Goal: Information Seeking & Learning: Learn about a topic

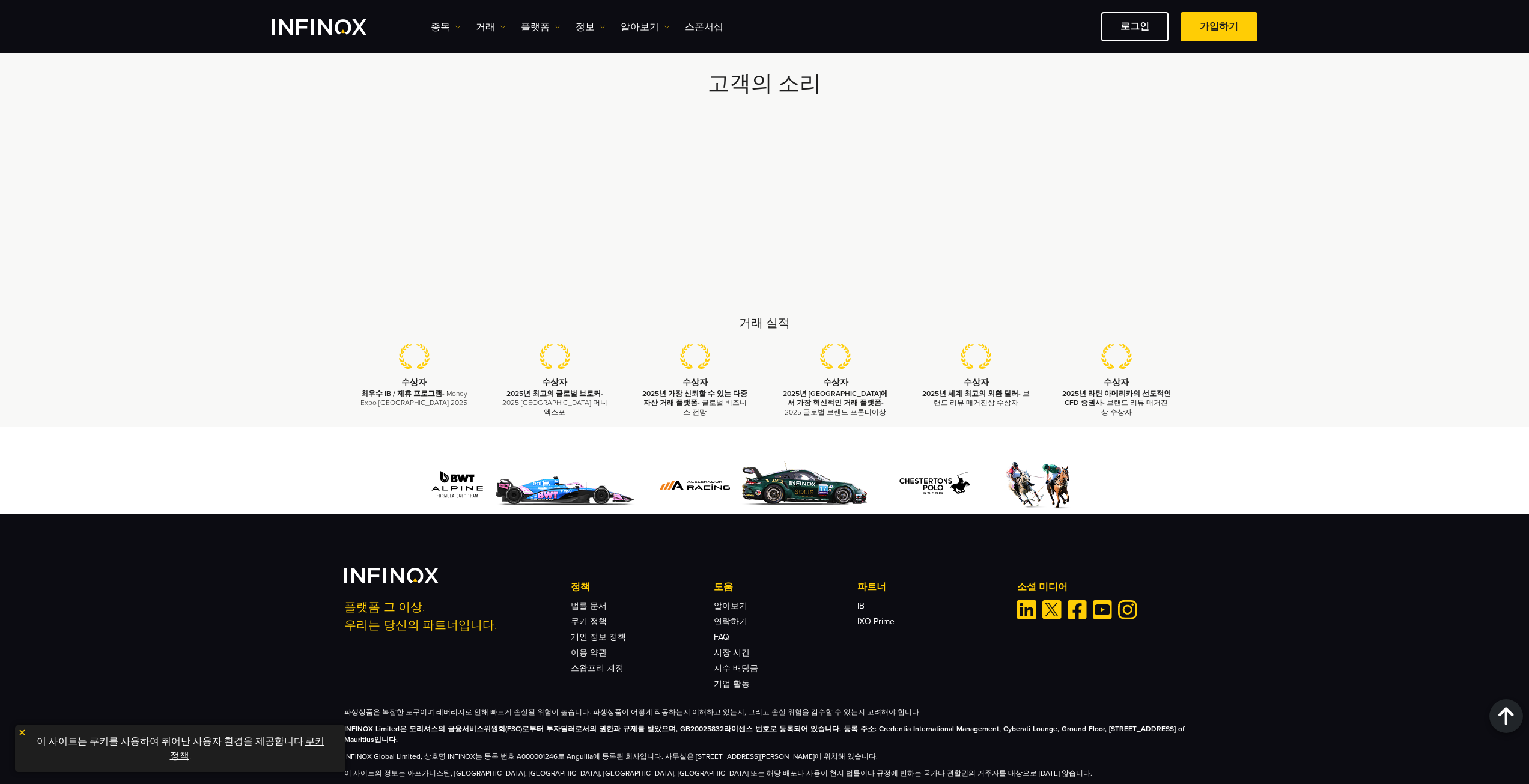
scroll to position [3267, 0]
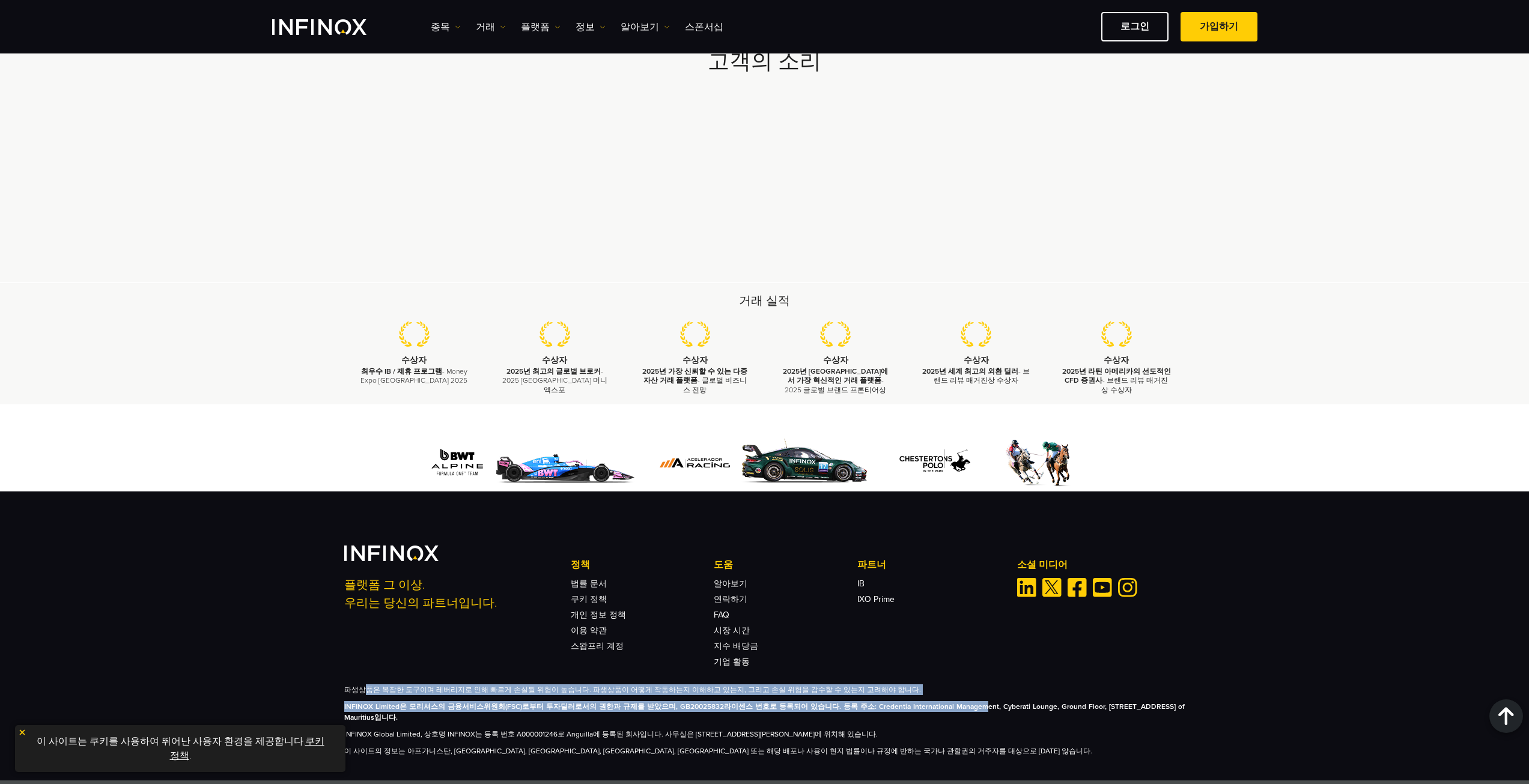
drag, startPoint x: 362, startPoint y: 671, endPoint x: 963, endPoint y: 686, distance: 601.2
click at [958, 686] on div "파생상품은 복잡한 도구이며 레버리지로 인해 빠르게 손실될 위험이 높습니다. 파생상품이 어떻게 작동하는지 이해하고 있는지, 그리고 손실 위험을 …" at bounding box center [764, 719] width 841 height 72
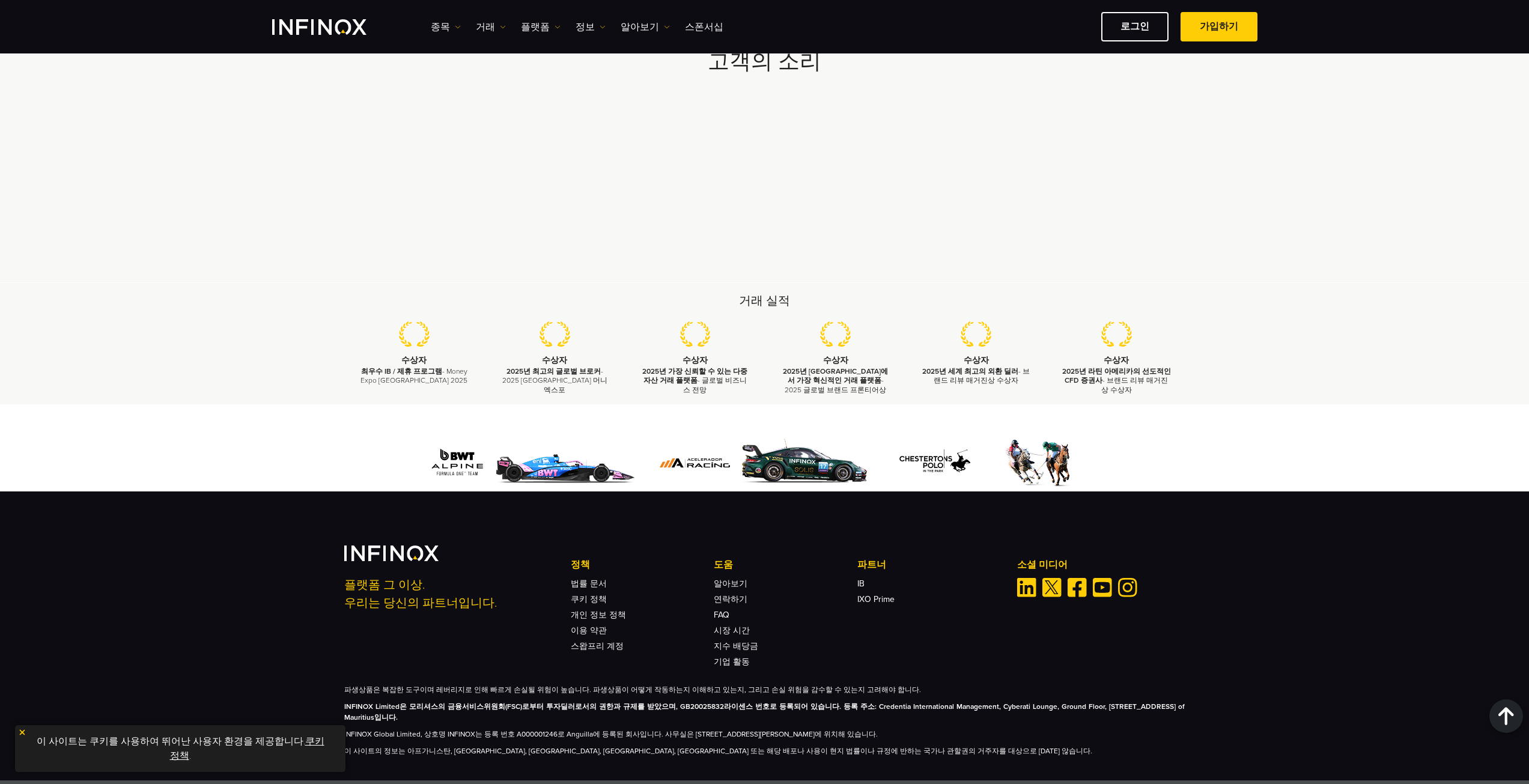
click at [960, 746] on p "이 사이트의 정보는 아프가니스탄, [GEOGRAPHIC_DATA], [GEOGRAPHIC_DATA], [GEOGRAPHIC_DATA], [GE…" at bounding box center [764, 751] width 841 height 11
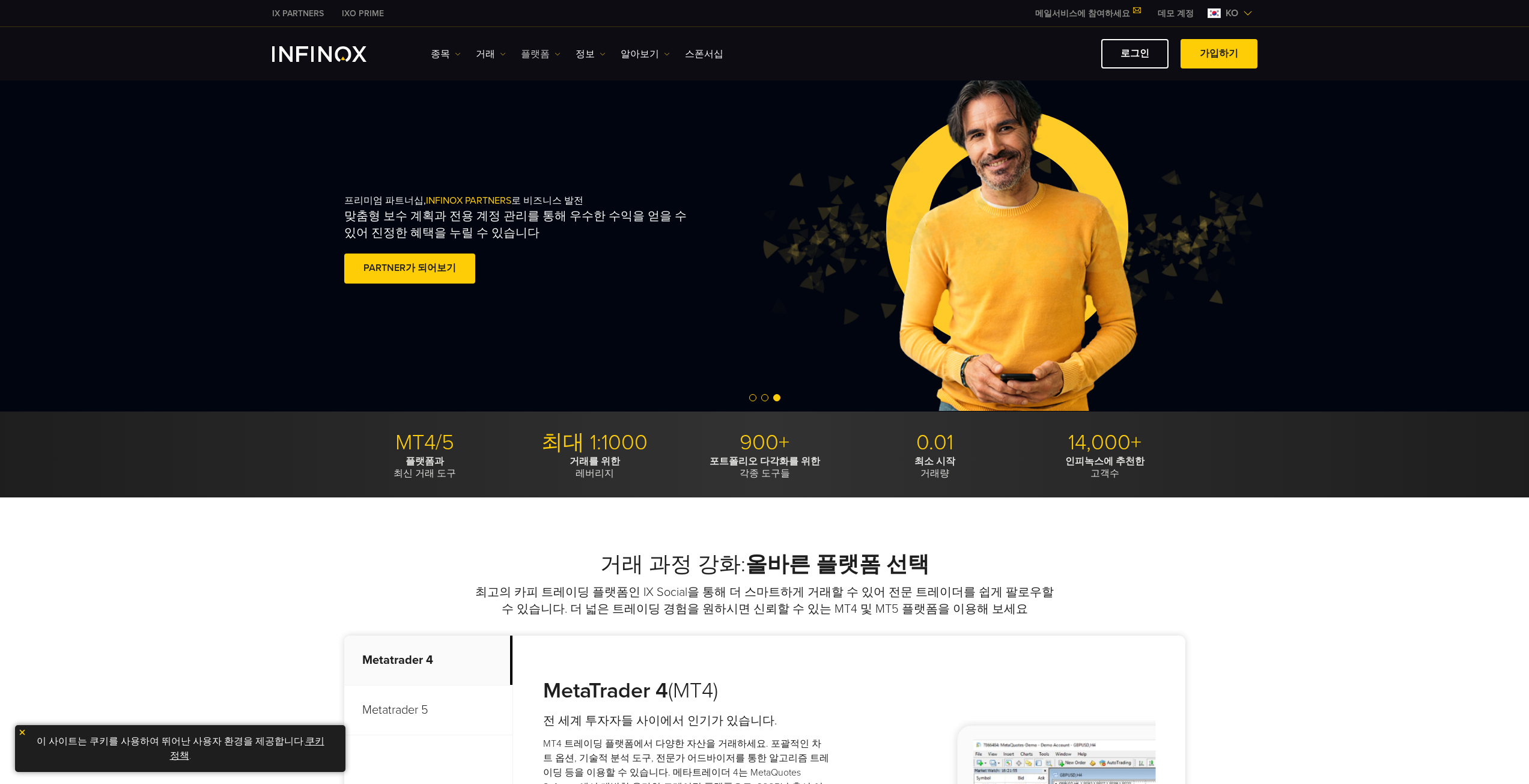
click at [530, 57] on link "플랫폼" at bounding box center [540, 54] width 39 height 15
drag, startPoint x: 537, startPoint y: 443, endPoint x: 648, endPoint y: 469, distance: 114.0
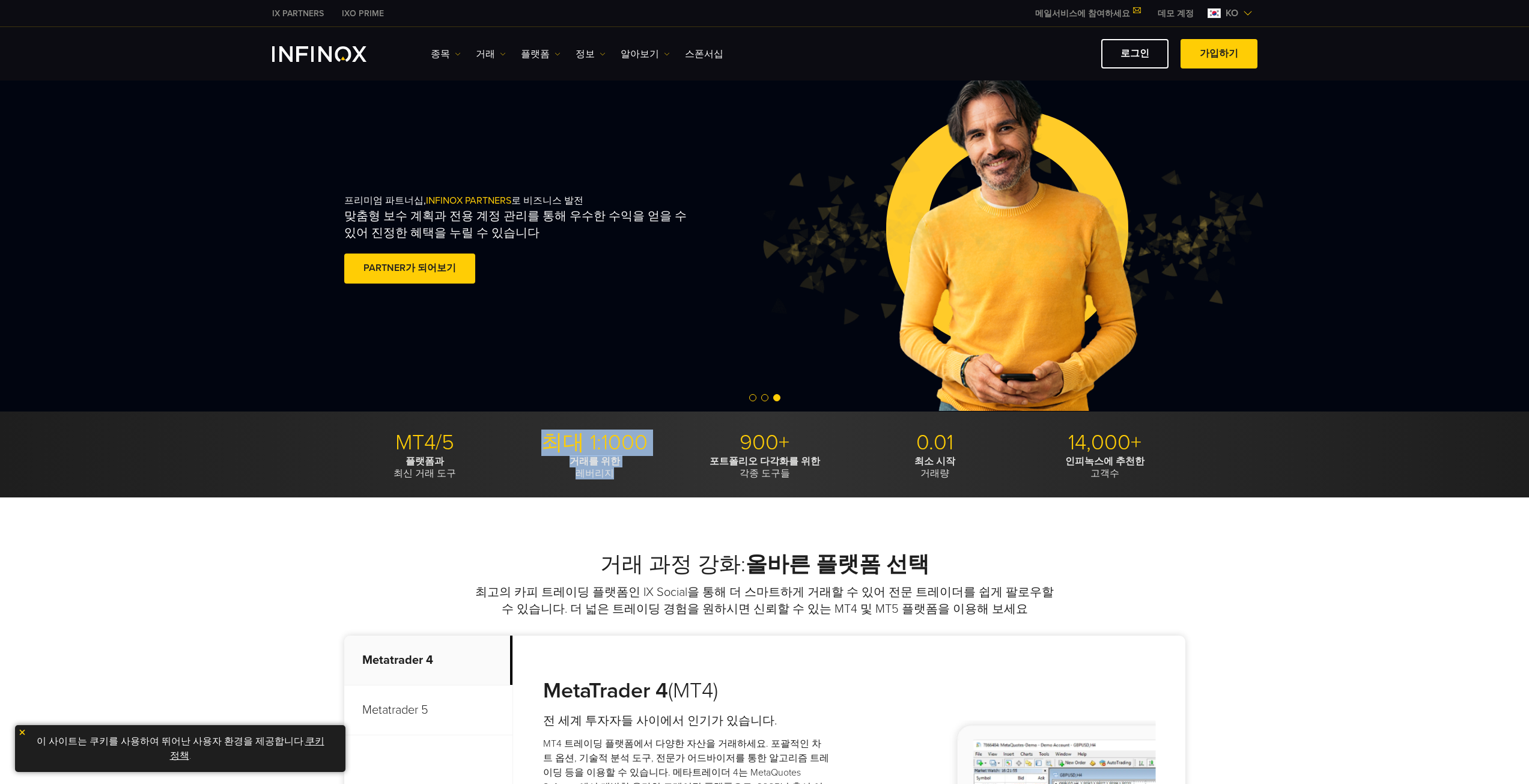
click at [648, 469] on li "최대 1:1000 거래를 위한 레버리지" at bounding box center [594, 454] width 161 height 50
click at [647, 469] on p "거래를 위한 레버리지" at bounding box center [594, 467] width 161 height 24
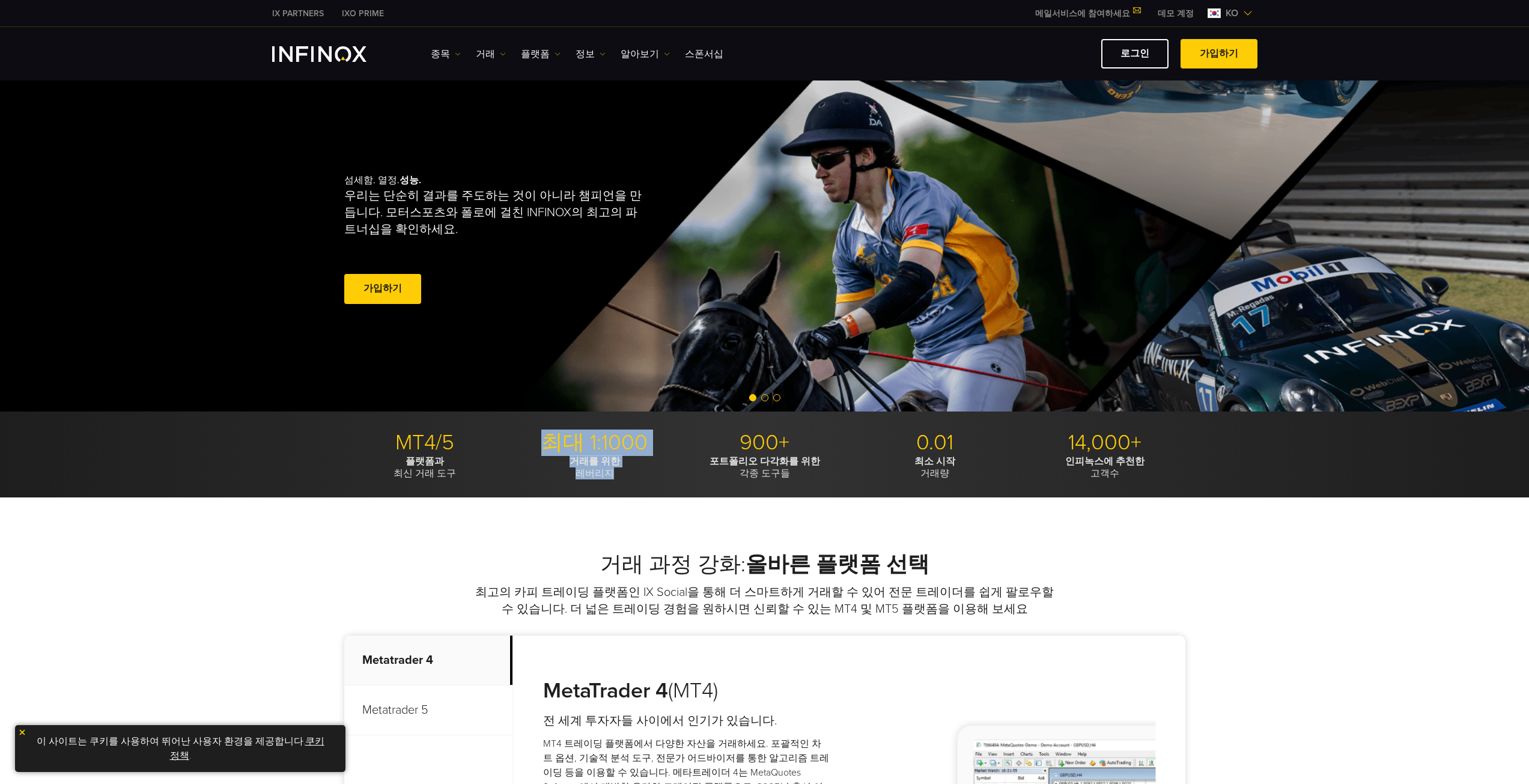
drag, startPoint x: 635, startPoint y: 471, endPoint x: 534, endPoint y: 437, distance: 106.6
click at [534, 437] on li "최대 1:1000 거래를 위한 레버리지" at bounding box center [594, 454] width 161 height 50
click at [644, 462] on p "거래를 위한 레버리지" at bounding box center [594, 467] width 161 height 24
drag, startPoint x: 714, startPoint y: 445, endPoint x: 826, endPoint y: 480, distance: 117.3
click at [826, 480] on div "MT4/5 플랫폼과 최신 거래 도구 최대 1:1000 거래를 위한 레버리지 900+ 포트폴리오 다각화를 위한 각종 도구들 0.01 최소 시작 …" at bounding box center [764, 454] width 1529 height 87
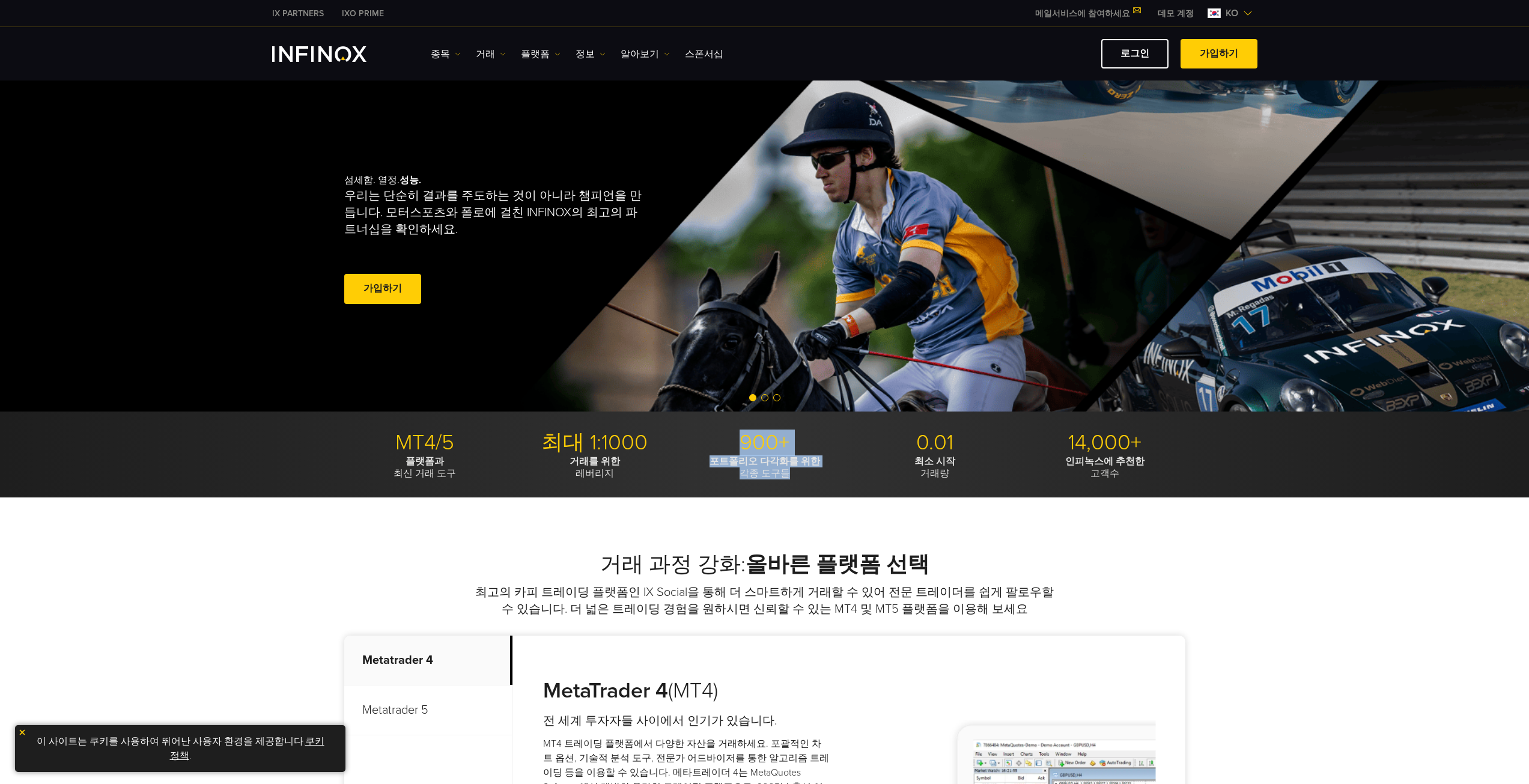
click at [826, 480] on div "MT4/5 플랫폼과 최신 거래 도구 최대 1:1000 거래를 위한 레버리지 900+ 포트폴리오 다각화를 위한 각종 도구들 0.01 최소 시작 …" at bounding box center [764, 454] width 1529 height 87
drag, startPoint x: 901, startPoint y: 436, endPoint x: 987, endPoint y: 484, distance: 98.5
click at [987, 484] on div "MT4/5 플랫폼과 최신 거래 도구 최대 1:1000 거래를 위한 레버리지 900+ 포트폴리오 다각화를 위한 각종 도구들 0.01 최소 시작 …" at bounding box center [764, 454] width 1529 height 87
click at [1042, 476] on p "인피녹스에 추천한 고객수" at bounding box center [1104, 467] width 161 height 24
drag, startPoint x: 1050, startPoint y: 448, endPoint x: 1173, endPoint y: 492, distance: 130.6
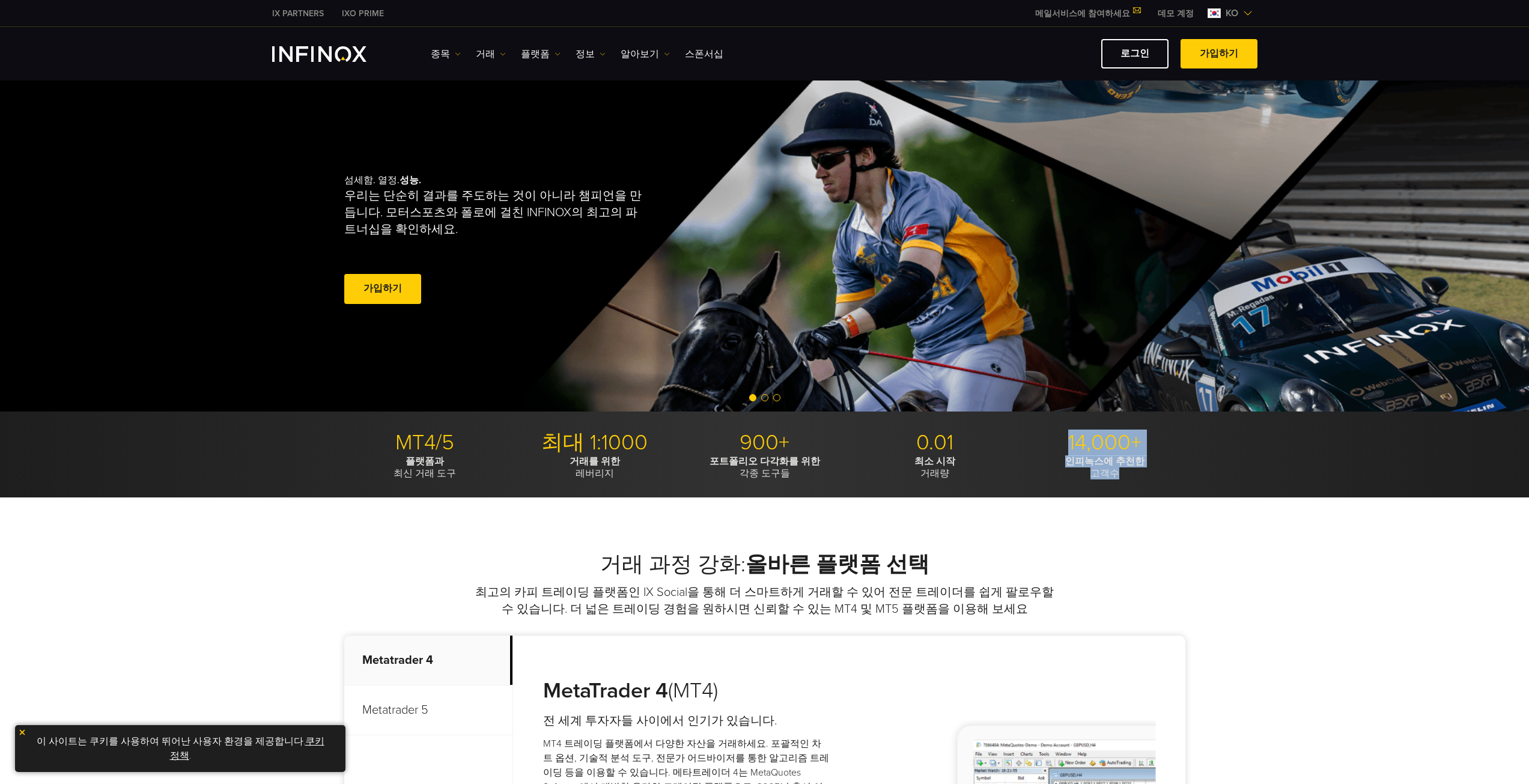
click at [1173, 492] on div "MT4/5 플랫폼과 최신 거래 도구 최대 1:1000 거래를 위한 레버리지 900+ 포트폴리오 다각화를 위한 각종 도구들 0.01 최소 시작 …" at bounding box center [764, 454] width 1529 height 87
click at [1171, 480] on div "MT4/5 플랫폼과 최신 거래 도구 최대 1:1000 거래를 위한 레버리지 900+ 포트폴리오 다각화를 위한 각종 도구들 0.01 최소 시작 …" at bounding box center [764, 454] width 1529 height 87
